Goal: Find specific page/section: Find specific page/section

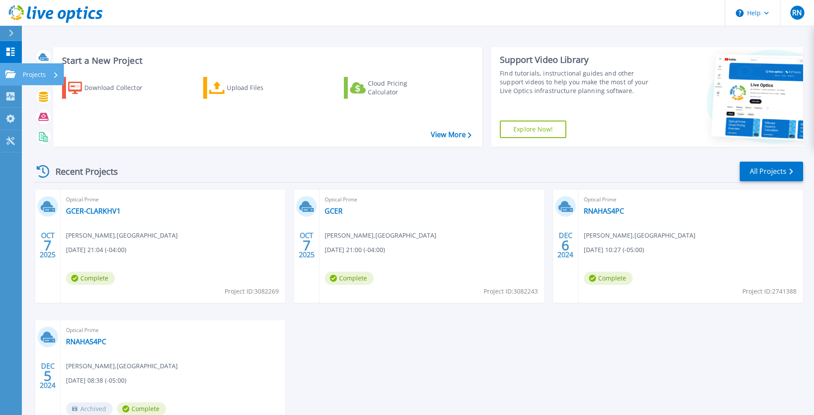
click at [42, 79] on p "Projects" at bounding box center [34, 74] width 23 height 23
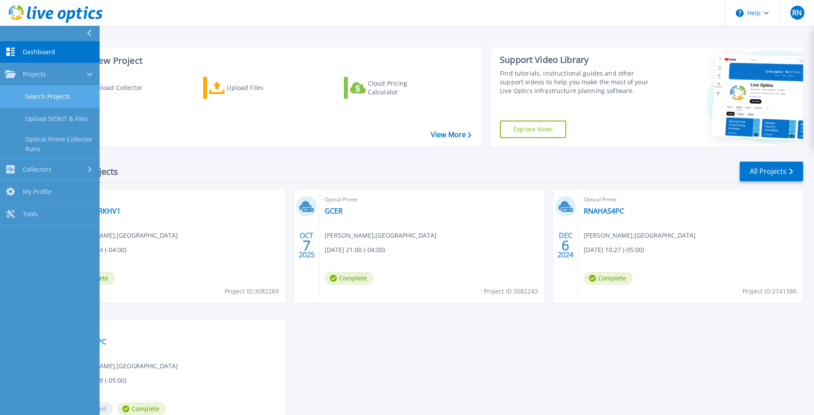
click at [82, 91] on link "Search Projects" at bounding box center [50, 97] width 100 height 22
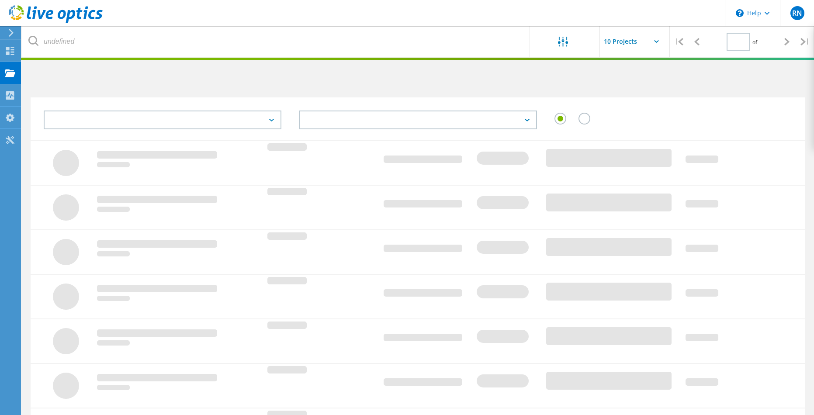
type input "1"
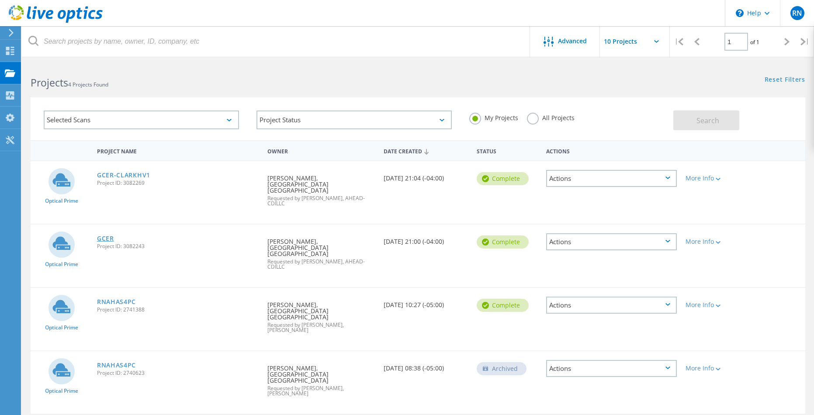
click at [108, 236] on link "GCER" at bounding box center [105, 239] width 17 height 6
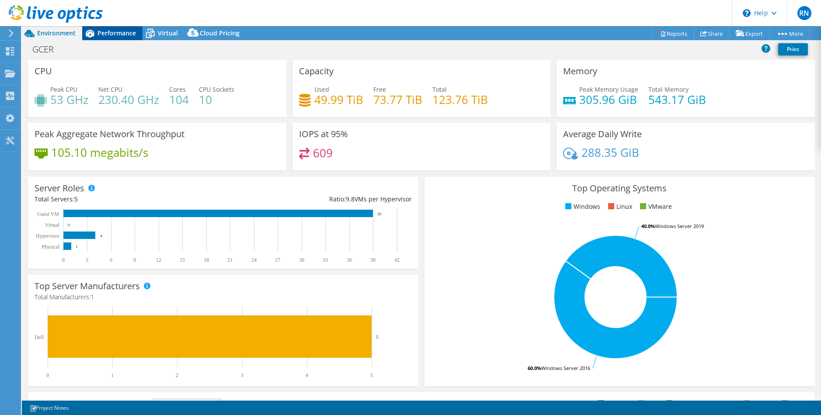
click at [117, 37] on div "Performance" at bounding box center [112, 33] width 60 height 14
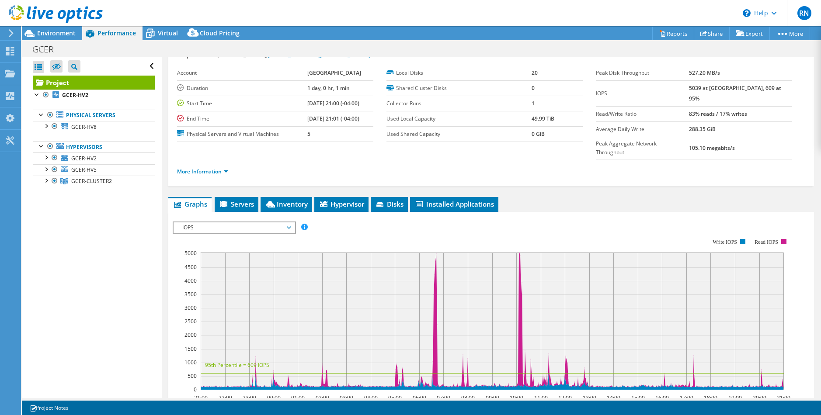
scroll to position [87, 0]
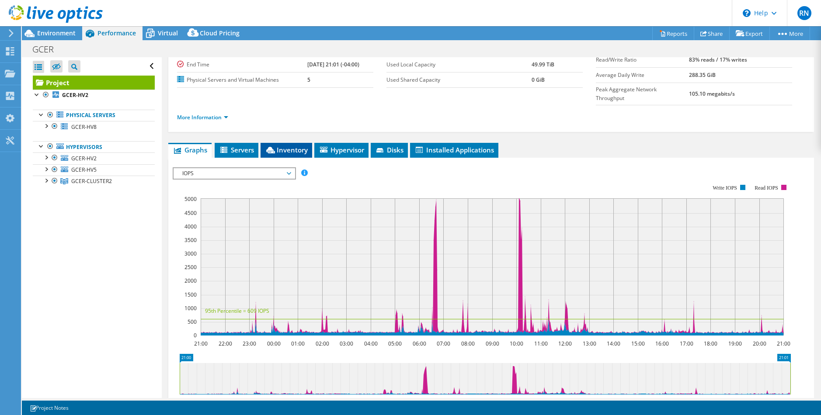
click at [280, 146] on span "Inventory" at bounding box center [286, 150] width 43 height 9
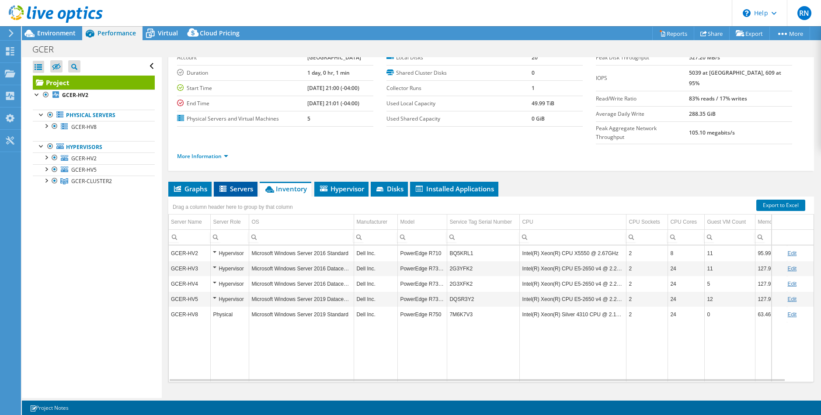
click at [245, 184] on span "Servers" at bounding box center [235, 188] width 35 height 9
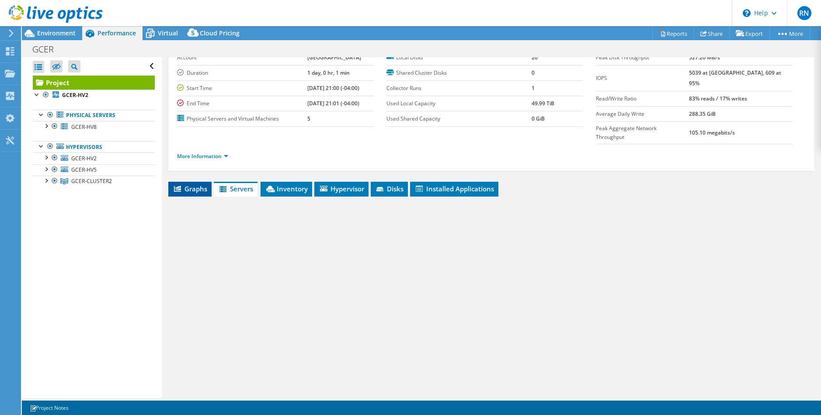
click at [189, 184] on span "Graphs" at bounding box center [190, 188] width 35 height 9
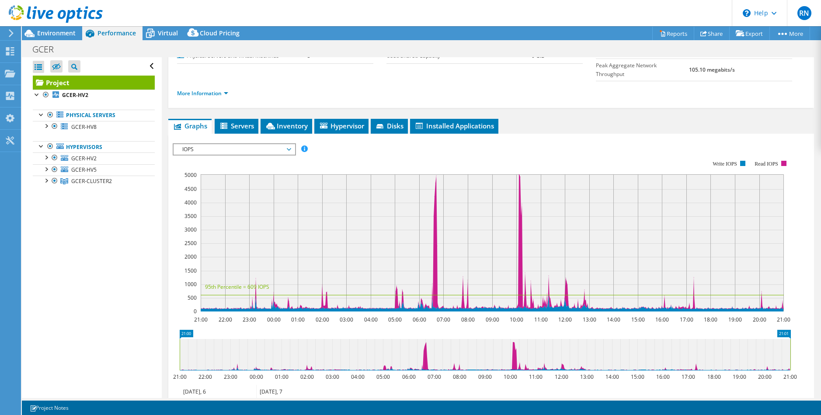
scroll to position [111, 0]
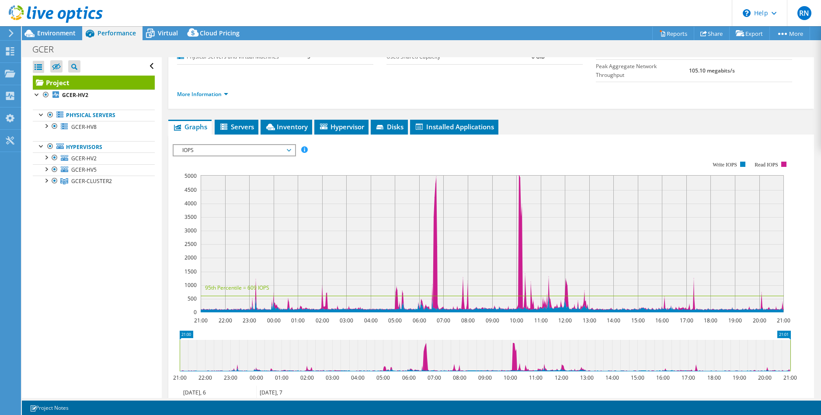
click at [271, 145] on span "IOPS" at bounding box center [234, 150] width 112 height 10
drag, startPoint x: 554, startPoint y: 121, endPoint x: 549, endPoint y: 115, distance: 7.7
click at [547, 120] on ul "Graphs Servers Inventory Hypervisor Disks Cluster Disks Installed Applications" at bounding box center [491, 127] width 646 height 15
